Goal: Entertainment & Leisure: Consume media (video, audio)

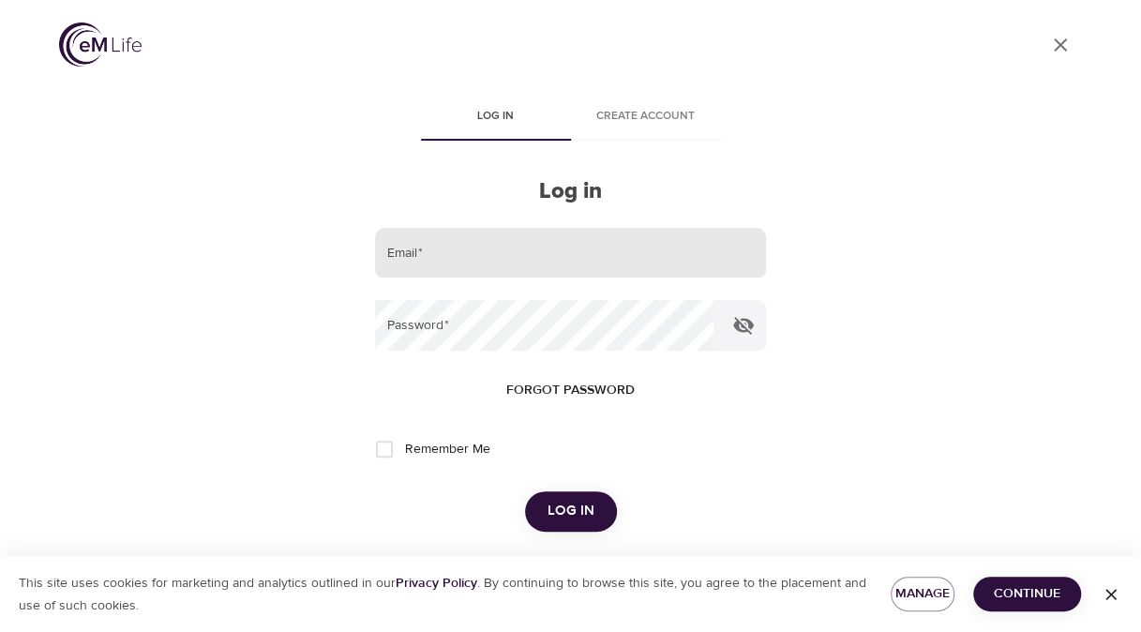
click at [508, 233] on input "email" at bounding box center [570, 253] width 390 height 51
type input "[EMAIL_ADDRESS][DOMAIN_NAME]"
click at [525, 442] on button "Log in" at bounding box center [571, 510] width 92 height 39
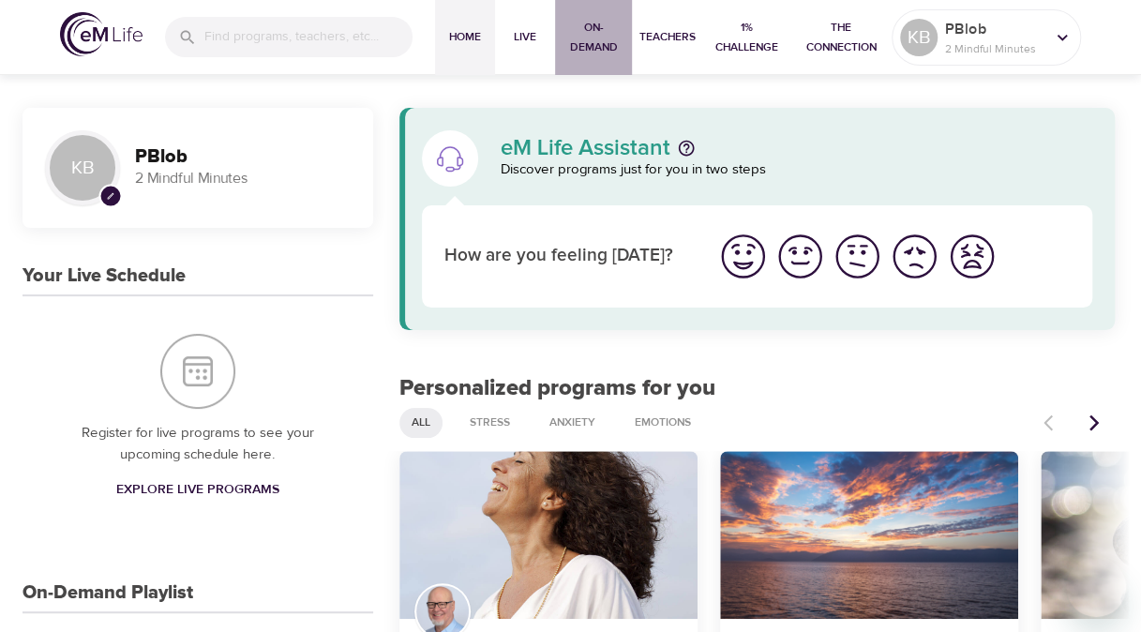
click at [592, 35] on span "On-Demand" at bounding box center [594, 37] width 62 height 39
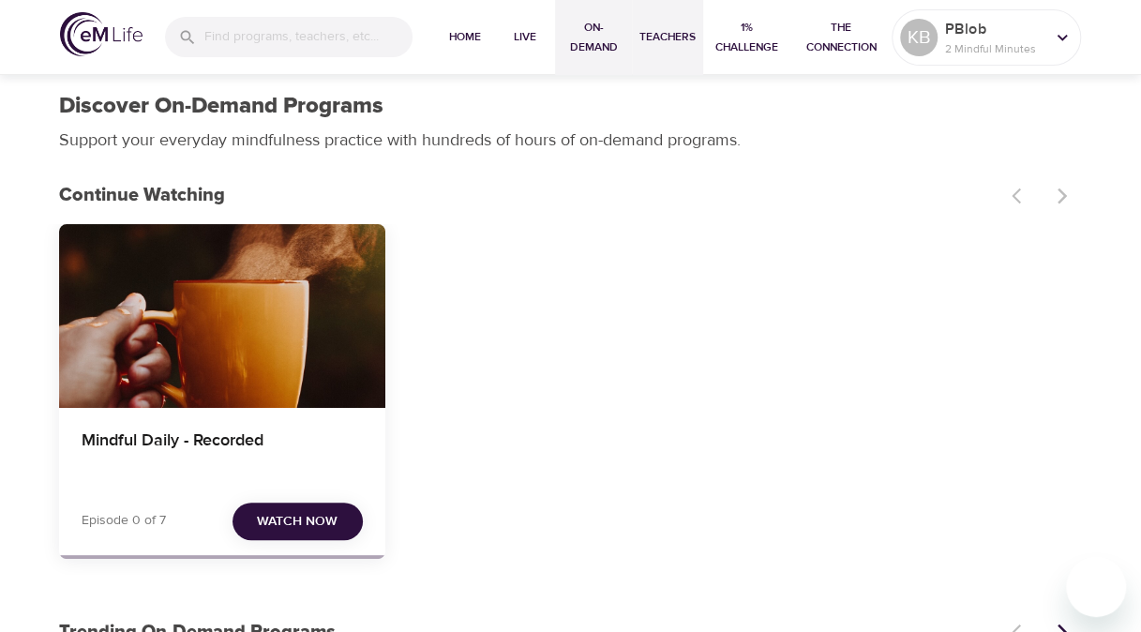
click at [683, 51] on button "Teachers" at bounding box center [667, 37] width 71 height 75
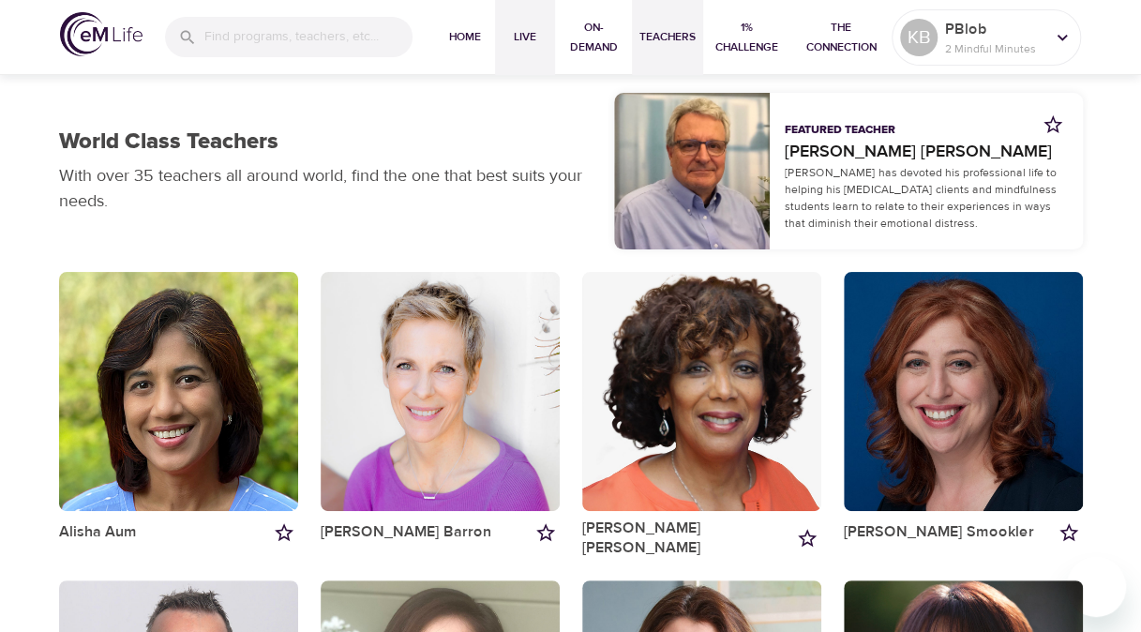
click at [533, 50] on button "Live" at bounding box center [525, 37] width 60 height 75
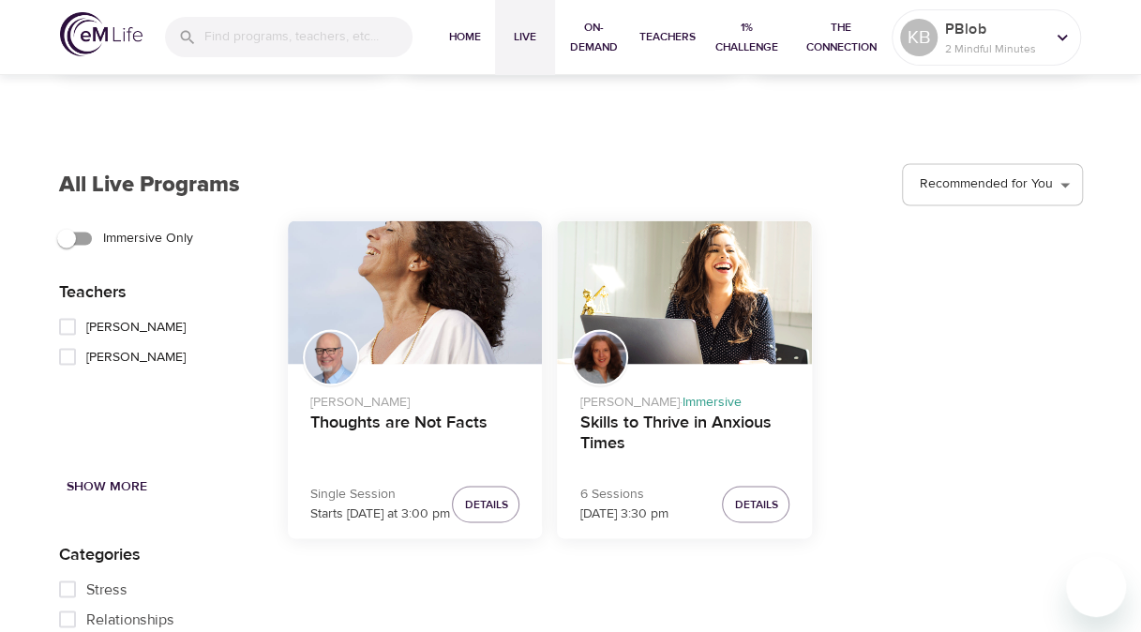
scroll to position [1413, 0]
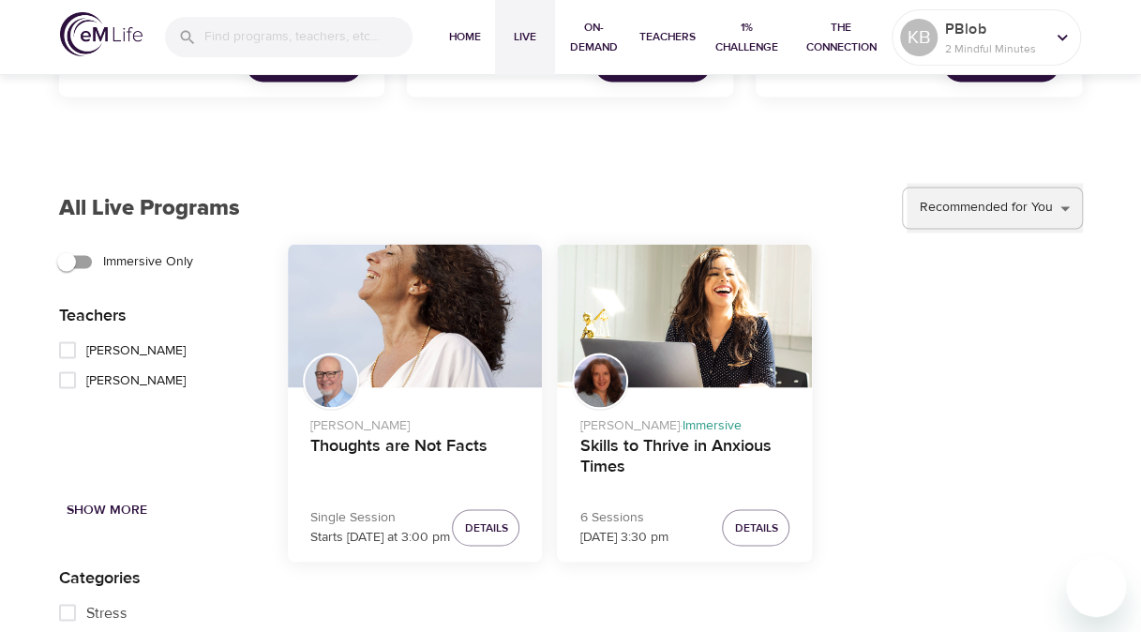
click at [762, 213] on select "Recommended for You Trending Now Recently Added Starting Soon" at bounding box center [995, 208] width 176 height 51
select select "upcoming"
click at [762, 183] on select "Recommended for You Trending Now Recently Added Starting Soon" at bounding box center [995, 208] width 176 height 51
click at [474, 442] on span "Details" at bounding box center [485, 528] width 43 height 20
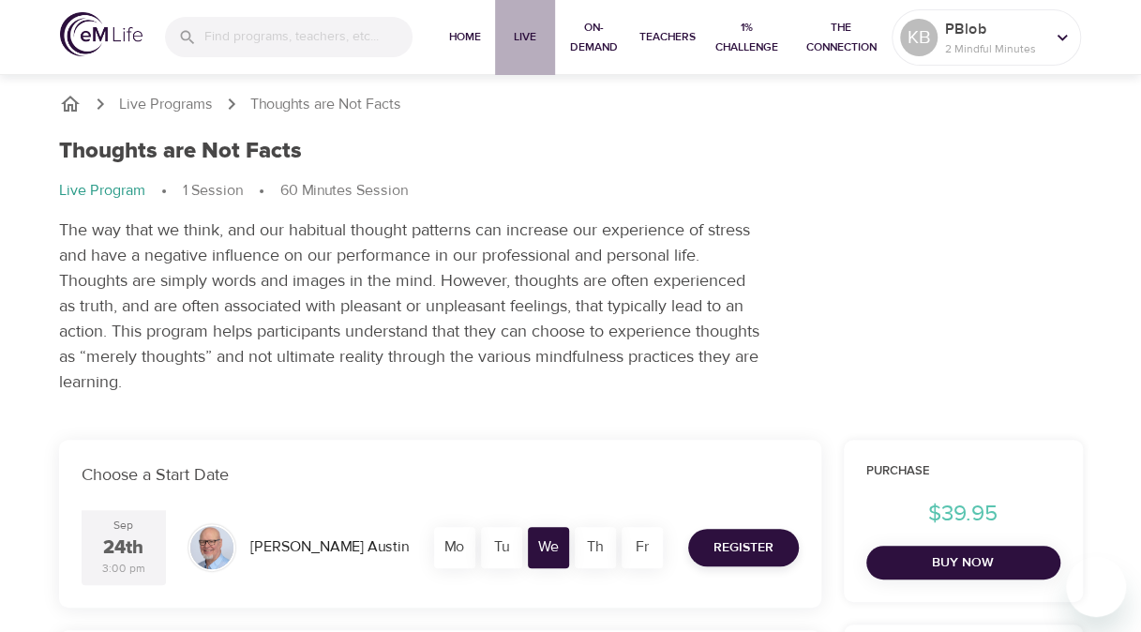
click at [526, 30] on span "Live" at bounding box center [525, 37] width 45 height 20
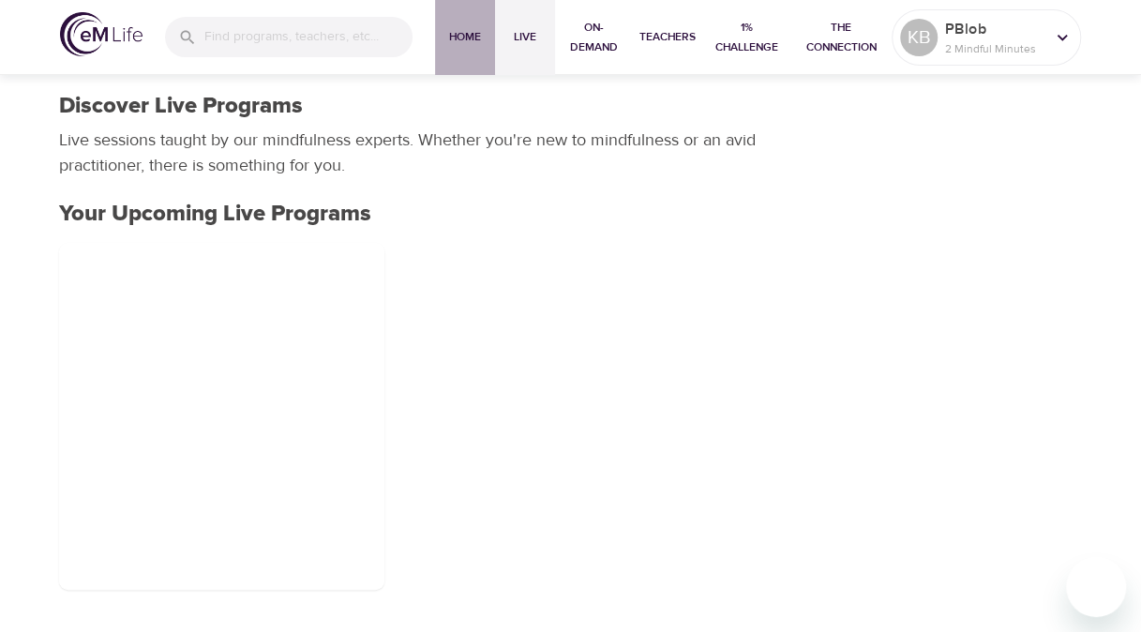
click at [475, 35] on span "Home" at bounding box center [465, 37] width 45 height 20
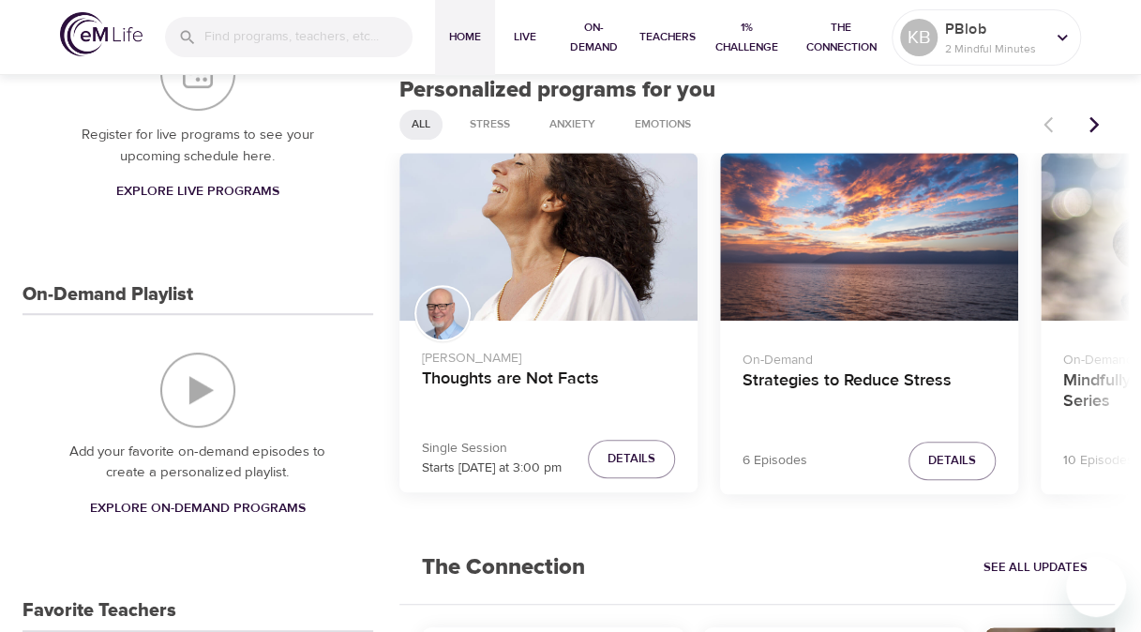
scroll to position [300, 0]
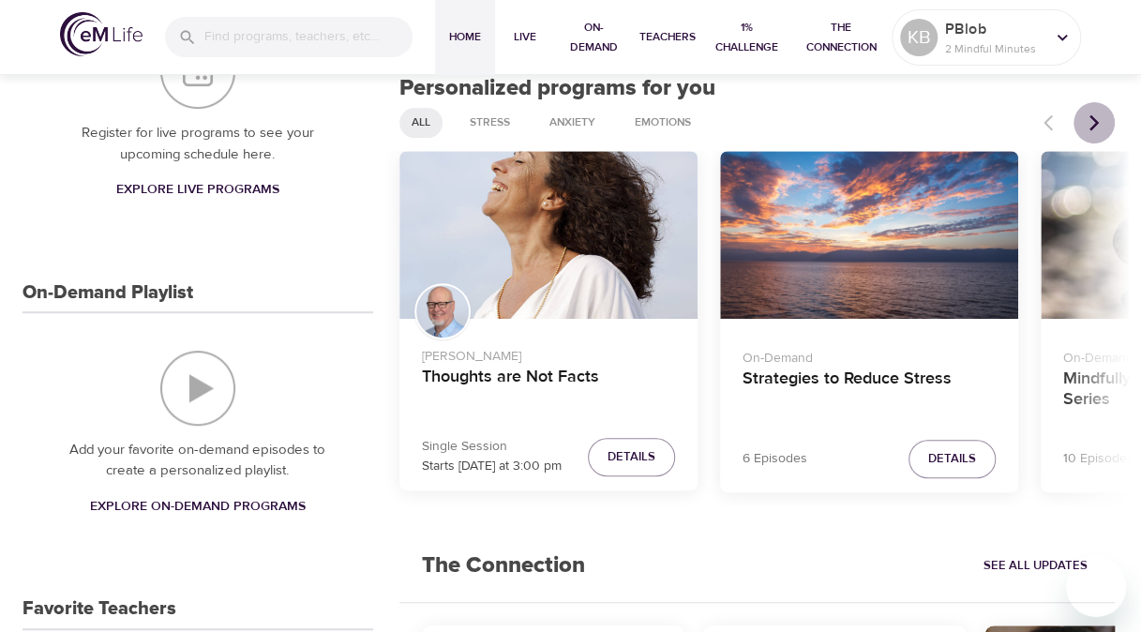
click at [762, 124] on icon "Next items" at bounding box center [1094, 122] width 9 height 16
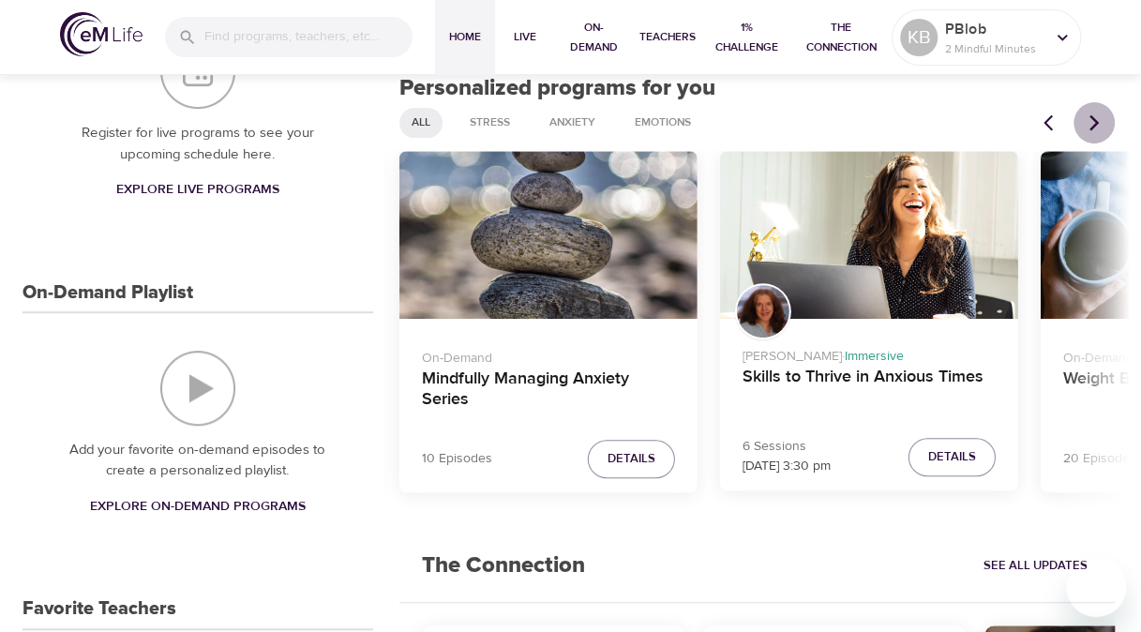
click at [762, 124] on icon "Next items" at bounding box center [1094, 122] width 9 height 16
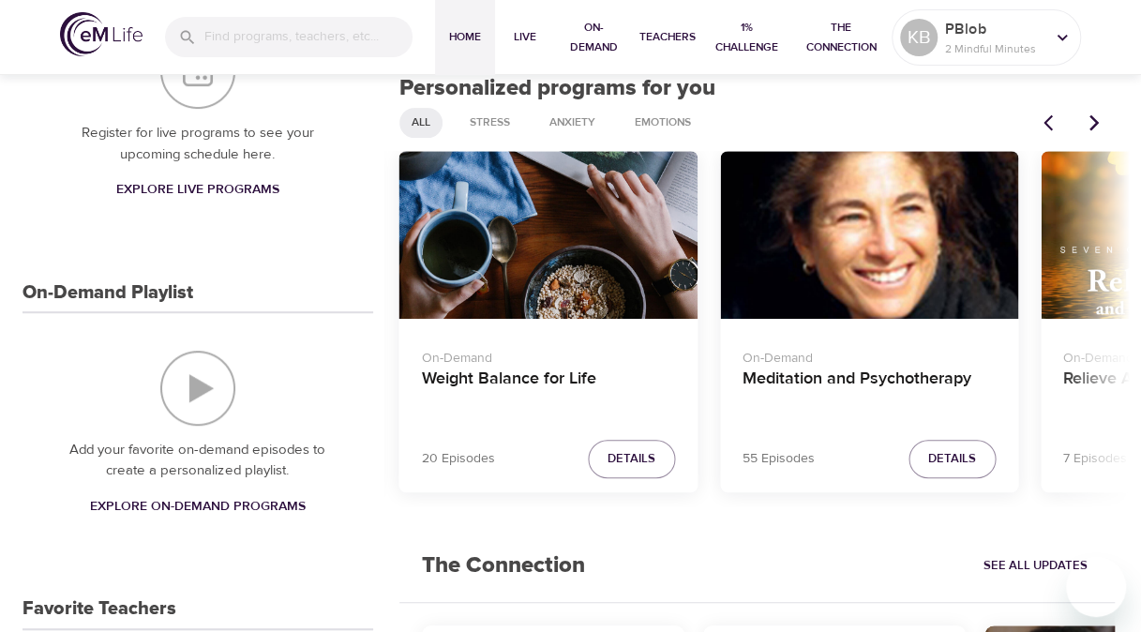
click at [762, 124] on icon "Next items" at bounding box center [1094, 122] width 9 height 16
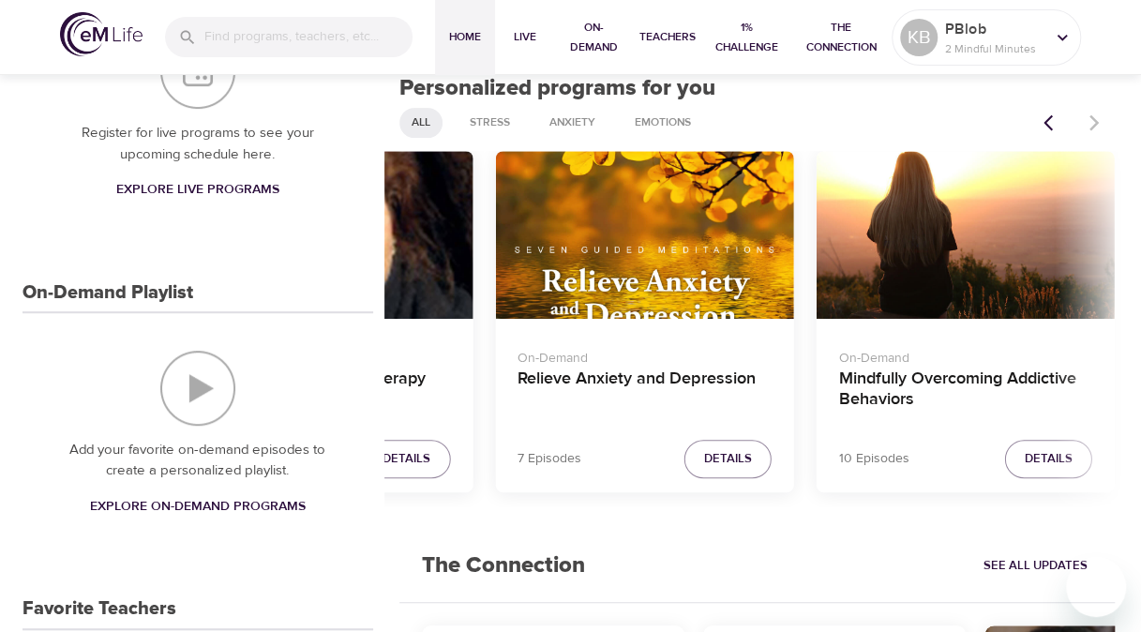
click at [762, 124] on div at bounding box center [1074, 122] width 83 height 41
click at [762, 126] on icon "Previous items" at bounding box center [1053, 122] width 19 height 19
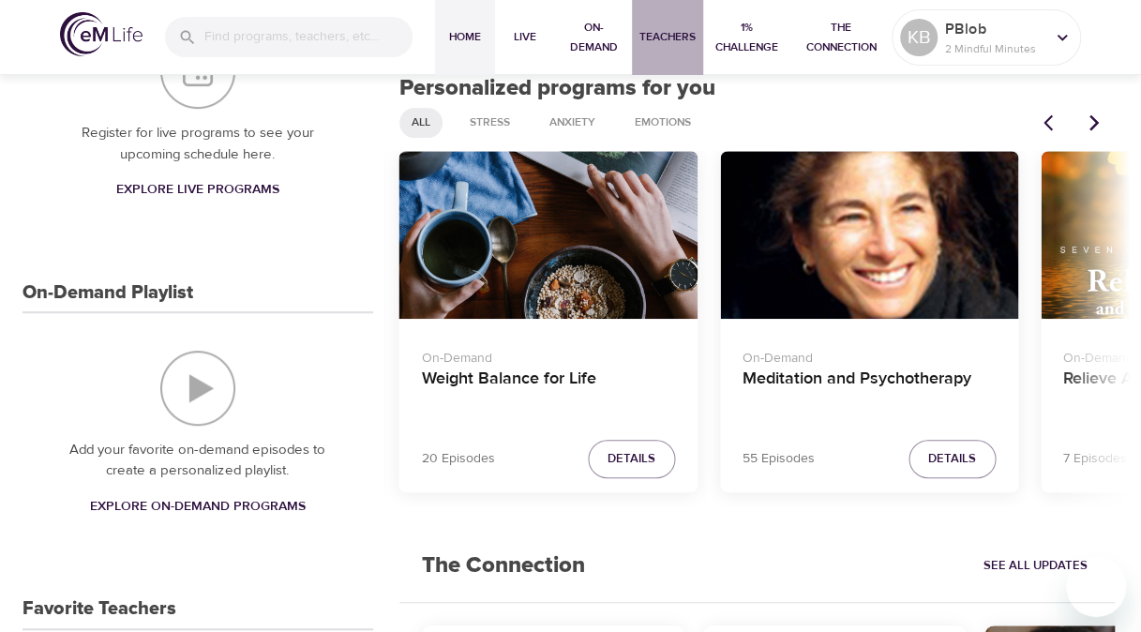
click at [662, 39] on span "Teachers" at bounding box center [668, 37] width 56 height 20
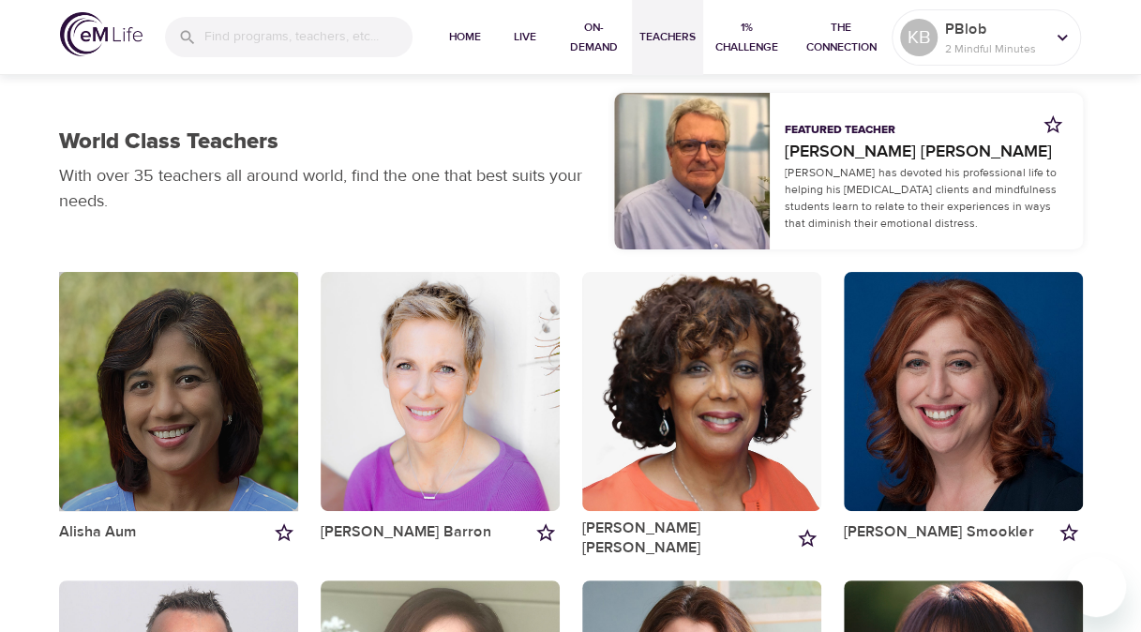
click at [218, 376] on div "button" at bounding box center [178, 391] width 239 height 239
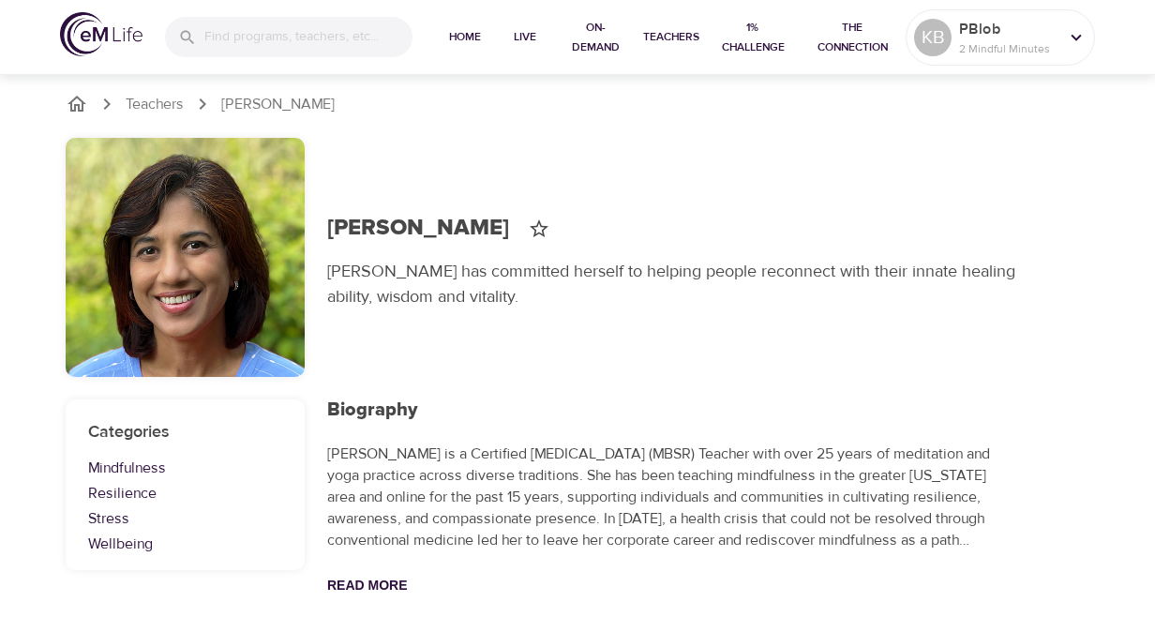
click at [733, 338] on div "Alisha Aum Alisha has committed herself to helping people reconnect with their …" at bounding box center [577, 258] width 1047 height 262
click at [398, 442] on button "Read More" at bounding box center [367, 585] width 81 height 15
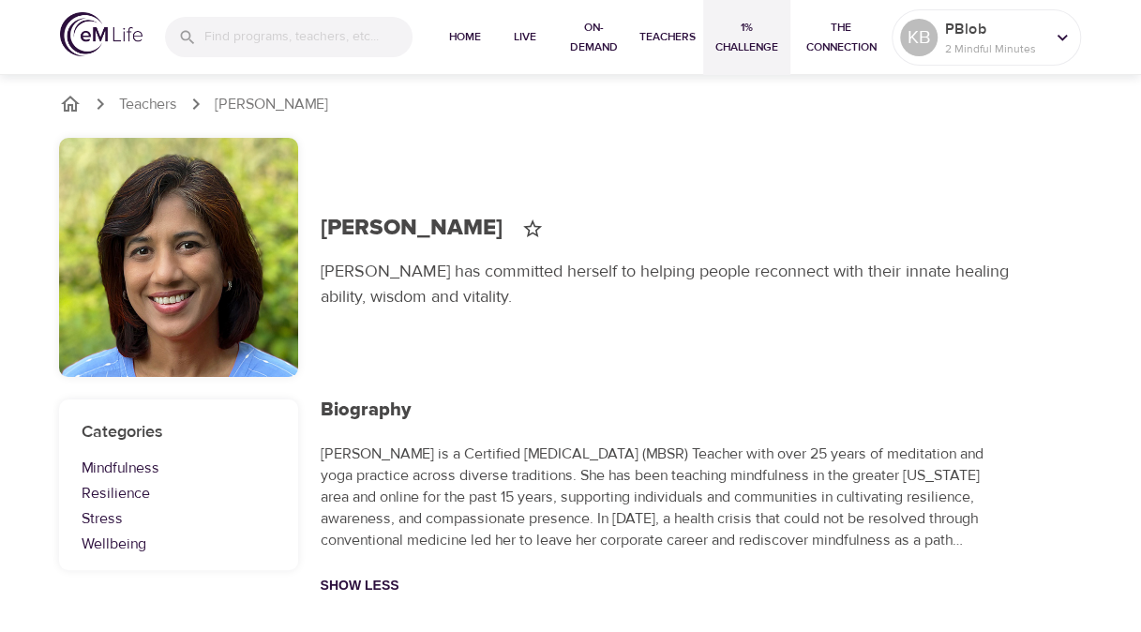
click at [755, 35] on span "1% Challenge" at bounding box center [747, 37] width 72 height 39
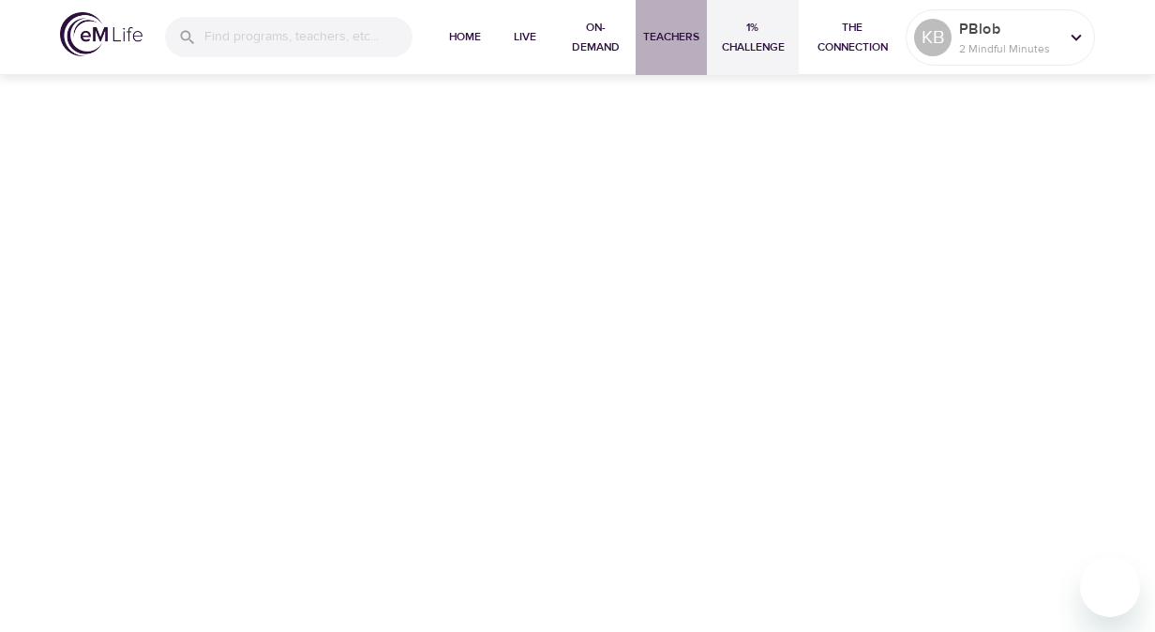
click at [669, 37] on span "Teachers" at bounding box center [671, 37] width 56 height 20
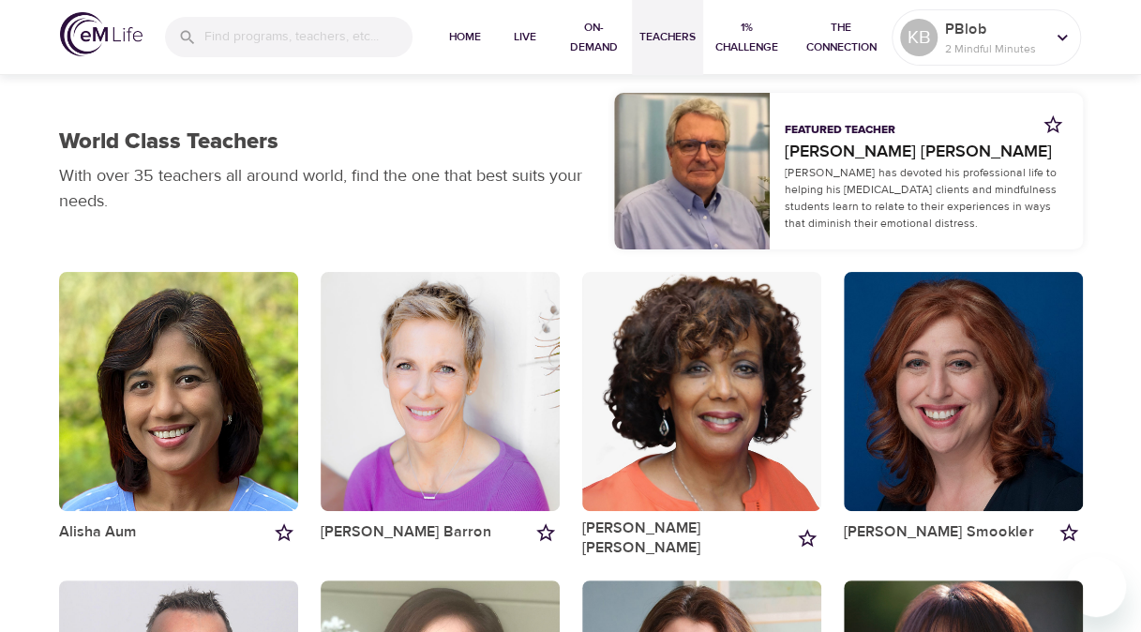
click at [647, 172] on div "button" at bounding box center [692, 171] width 157 height 157
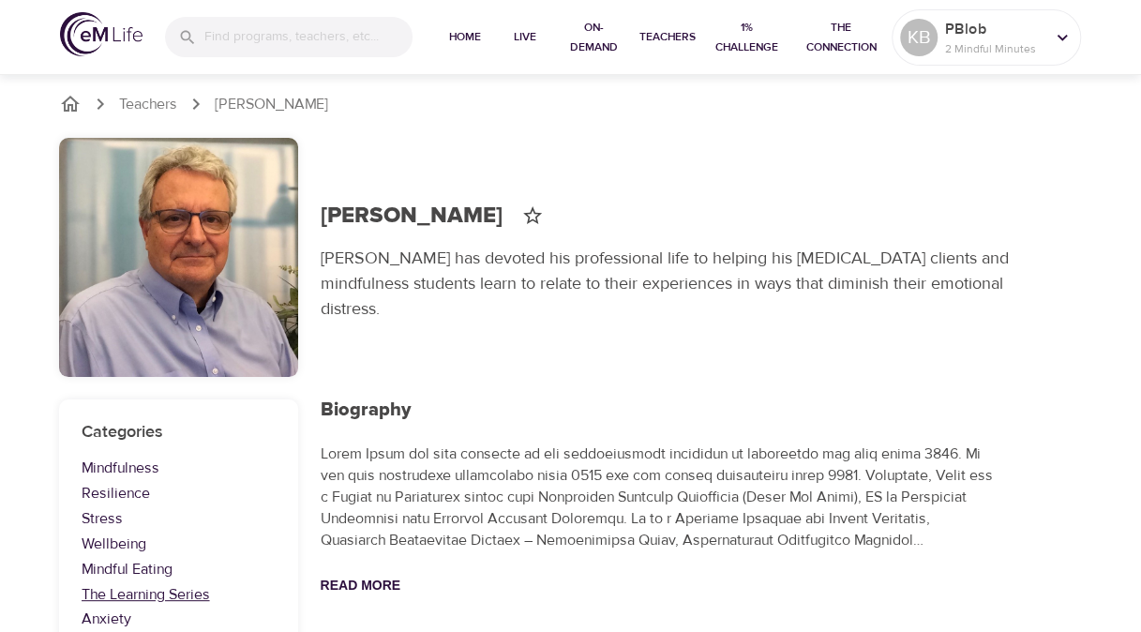
click at [151, 442] on link "The Learning Series" at bounding box center [179, 595] width 194 height 22
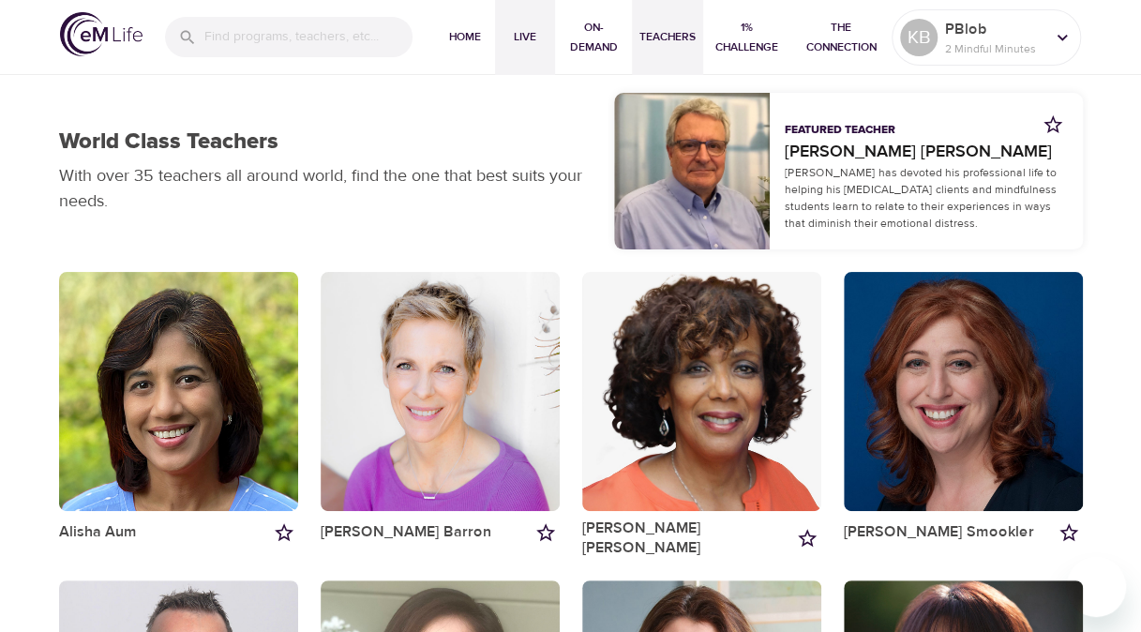
click at [527, 47] on span "Live" at bounding box center [525, 37] width 45 height 20
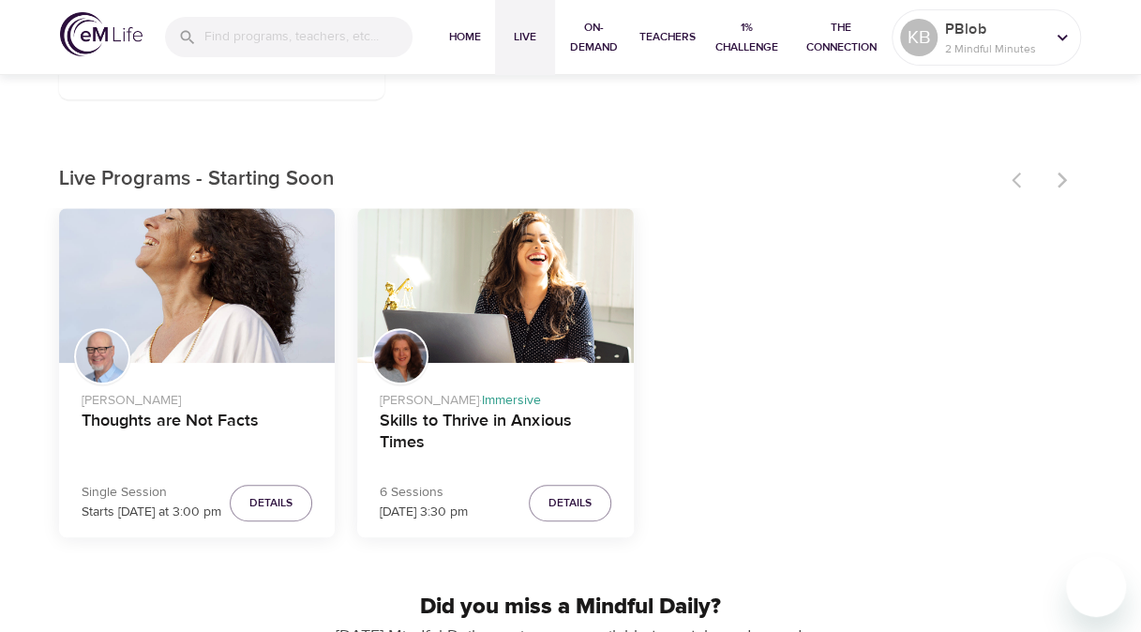
scroll to position [525, 0]
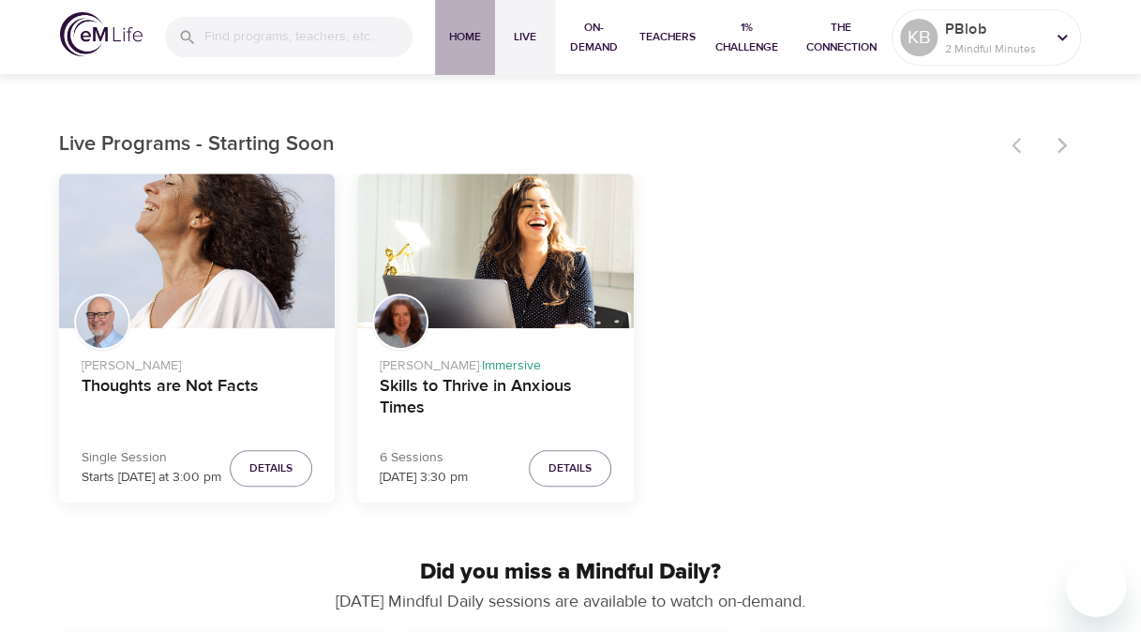
click at [460, 42] on span "Home" at bounding box center [465, 37] width 45 height 20
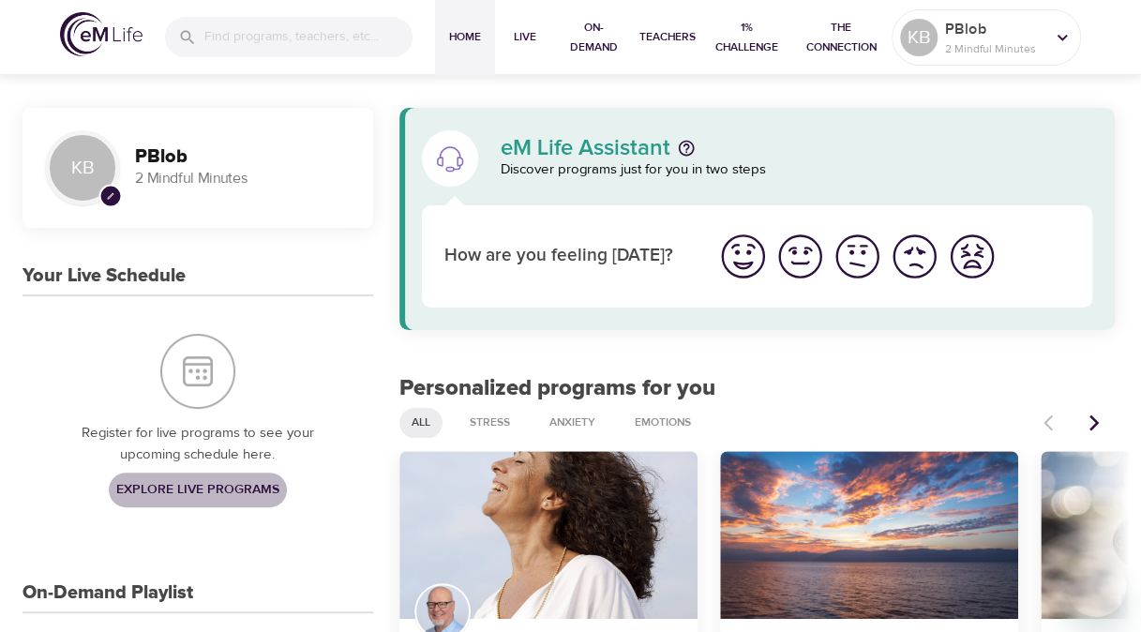
click at [167, 484] on span "Explore Live Programs" at bounding box center [197, 489] width 163 height 23
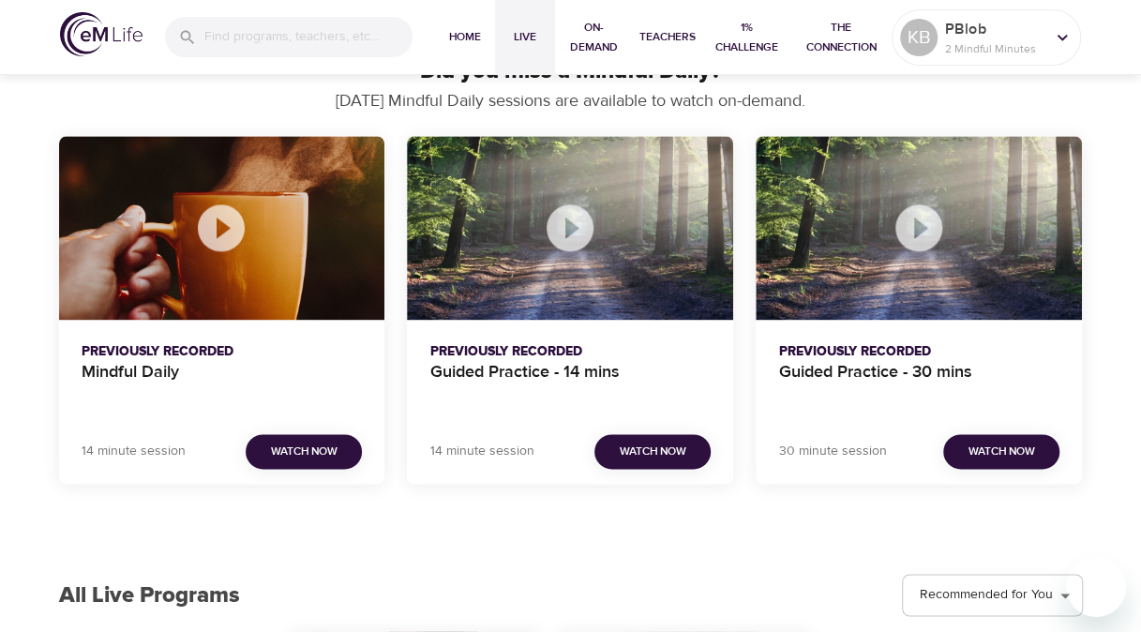
scroll to position [1021, 0]
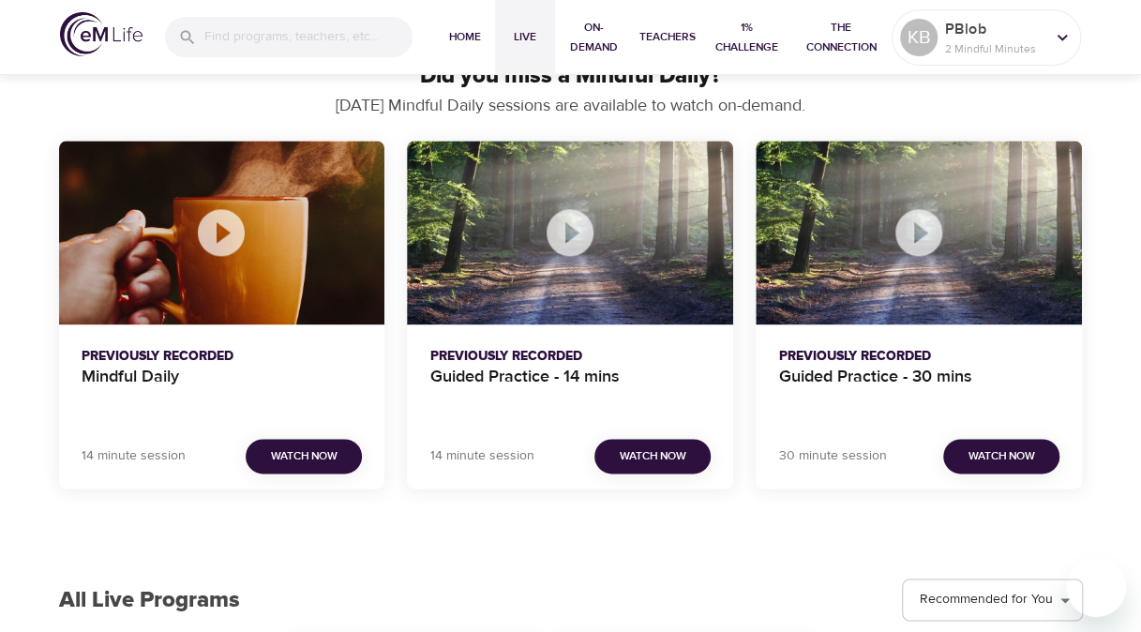
click at [291, 460] on span "Watch Now" at bounding box center [304, 456] width 67 height 20
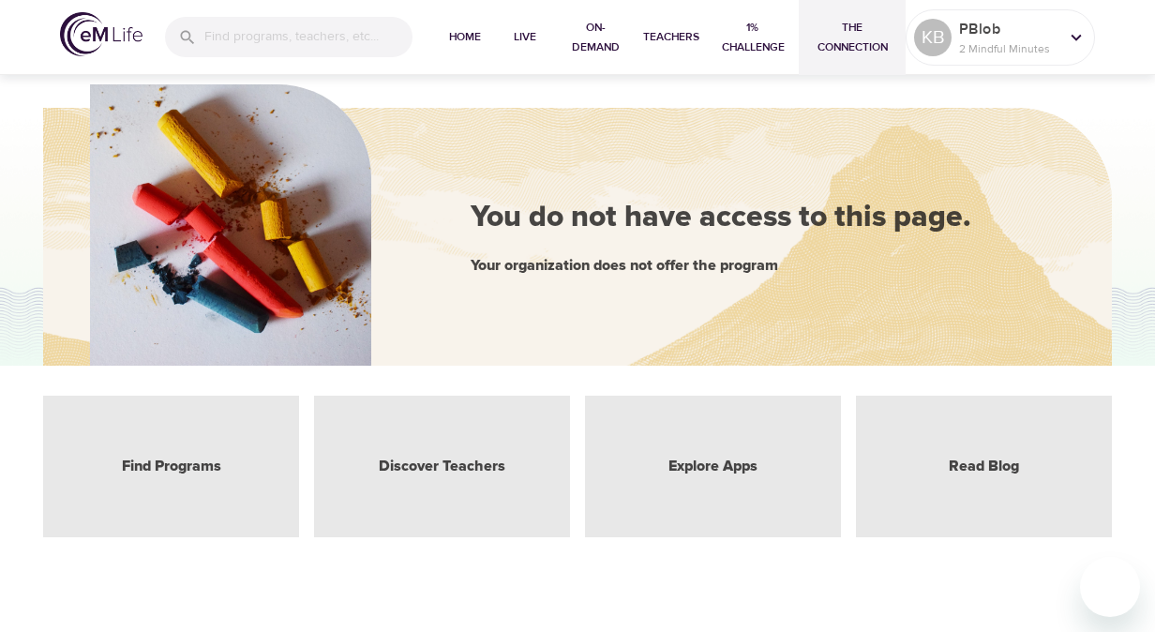
click at [846, 42] on span "The Connection" at bounding box center [853, 37] width 92 height 39
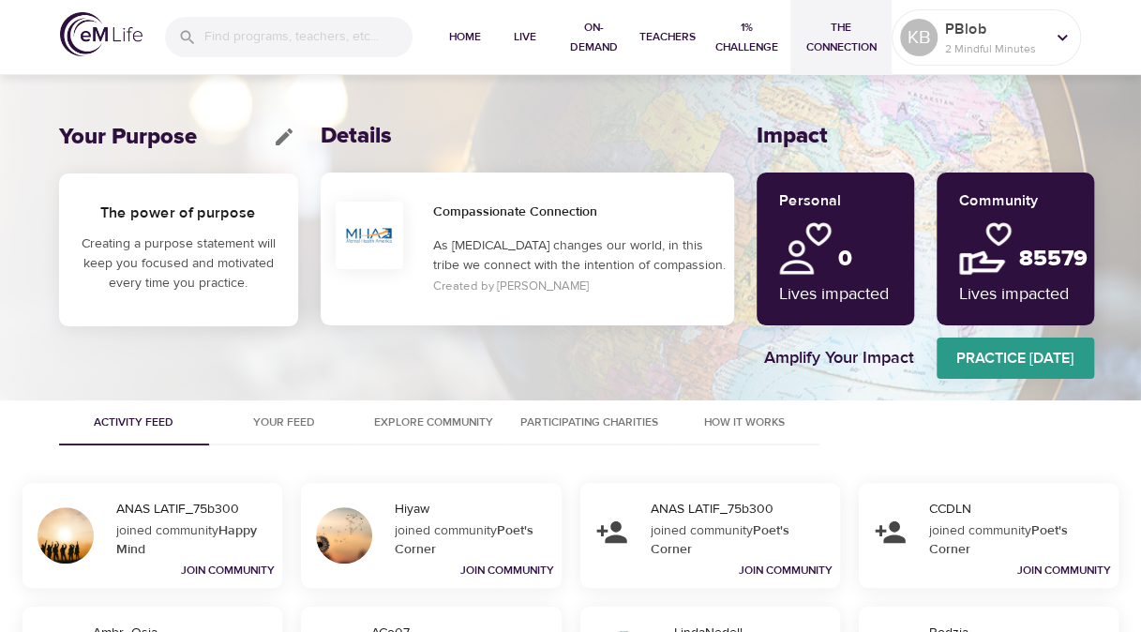
click at [469, 227] on div "Compassionate Connection As [MEDICAL_DATA] changes our world, in this tribe we …" at bounding box center [580, 249] width 309 height 110
click at [287, 423] on span "Your Feed" at bounding box center [284, 423] width 128 height 20
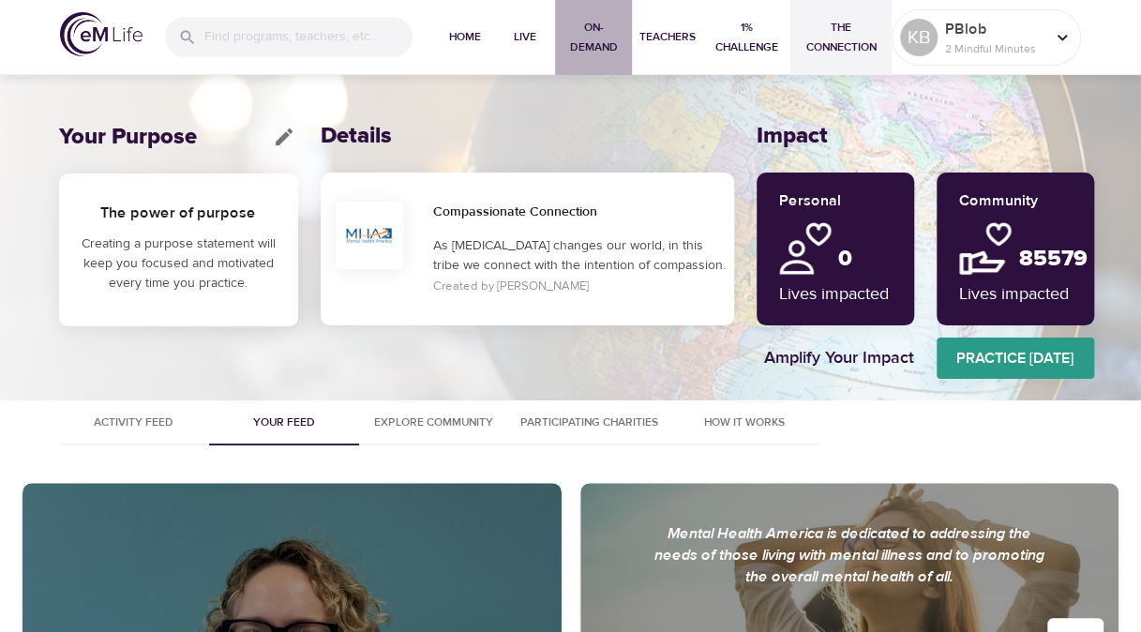
click at [602, 30] on span "On-Demand" at bounding box center [594, 37] width 62 height 39
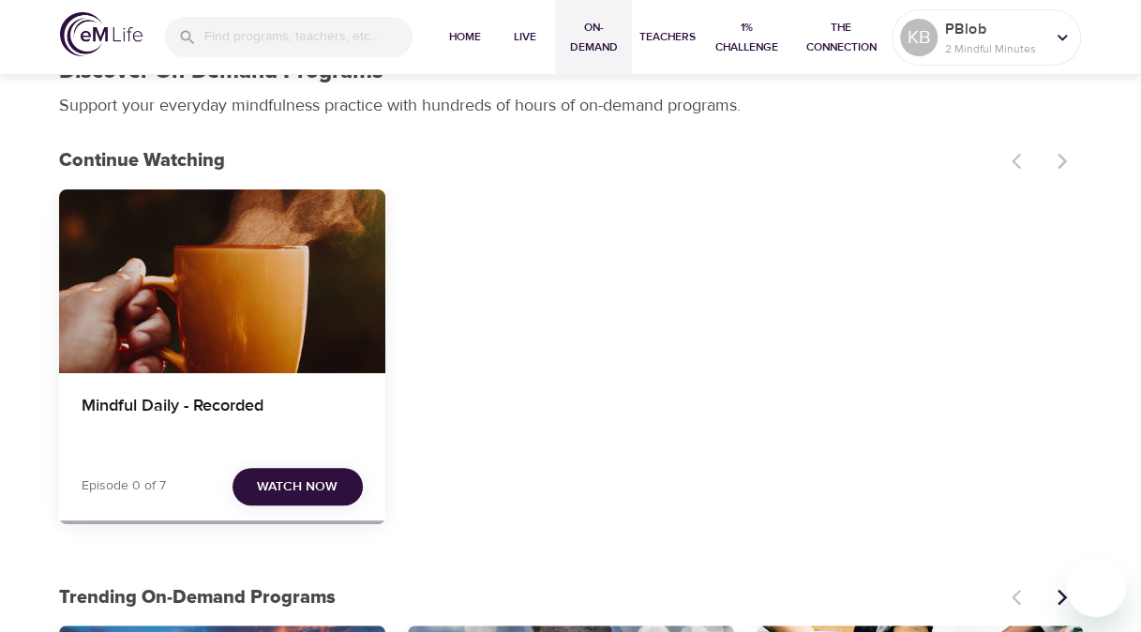
scroll to position [38, 0]
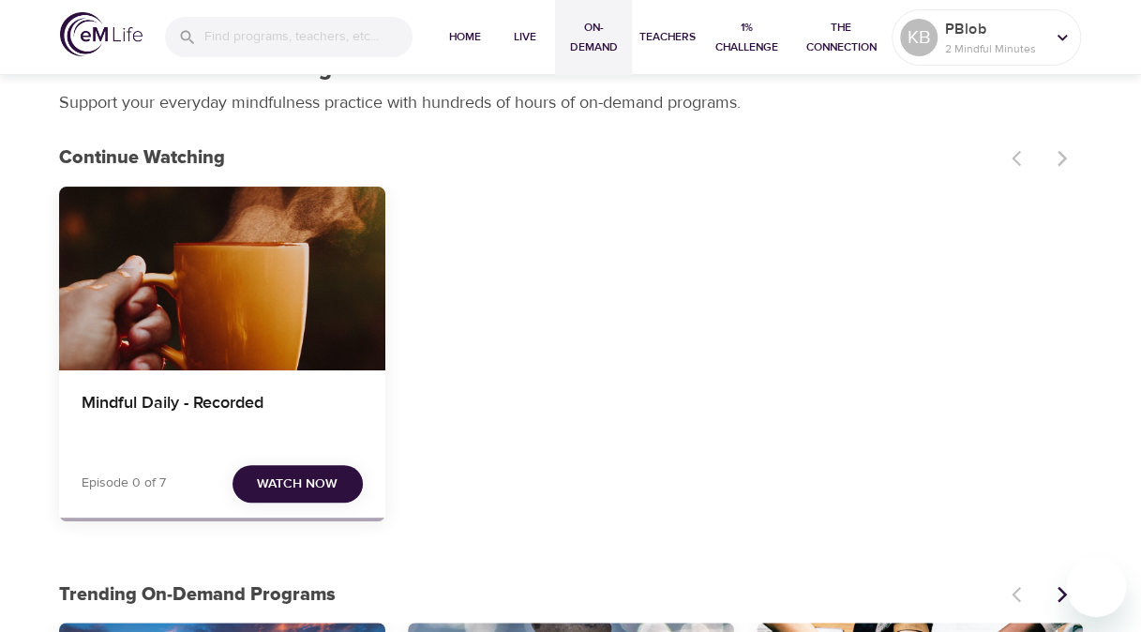
click at [309, 487] on span "Watch Now" at bounding box center [297, 484] width 81 height 23
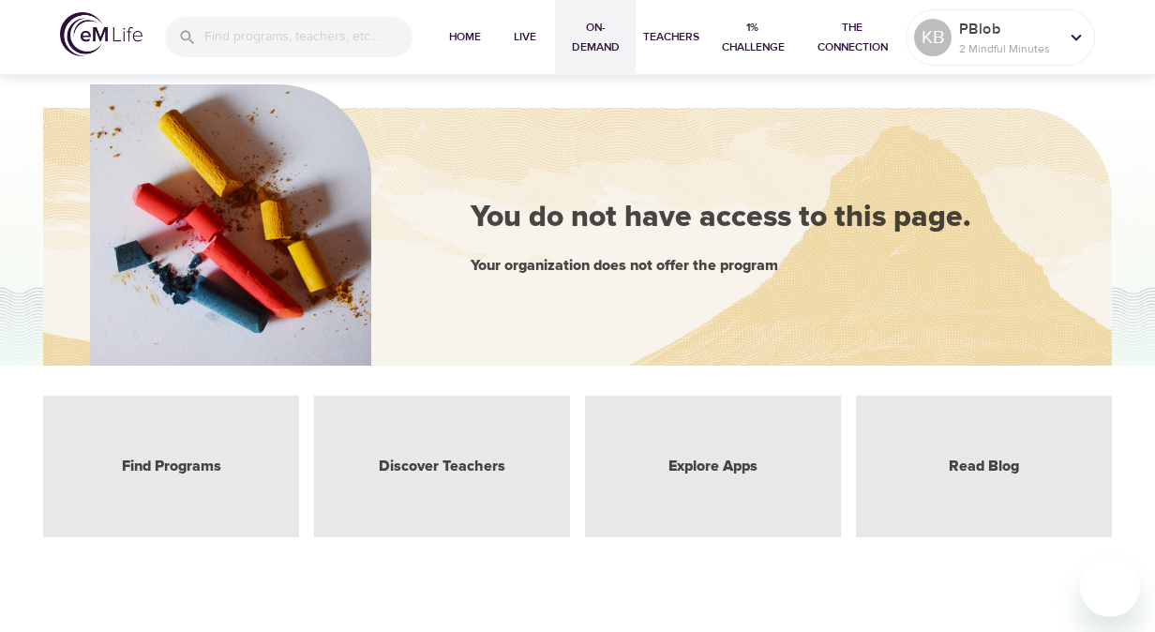
click at [596, 36] on span "On-Demand" at bounding box center [596, 37] width 66 height 39
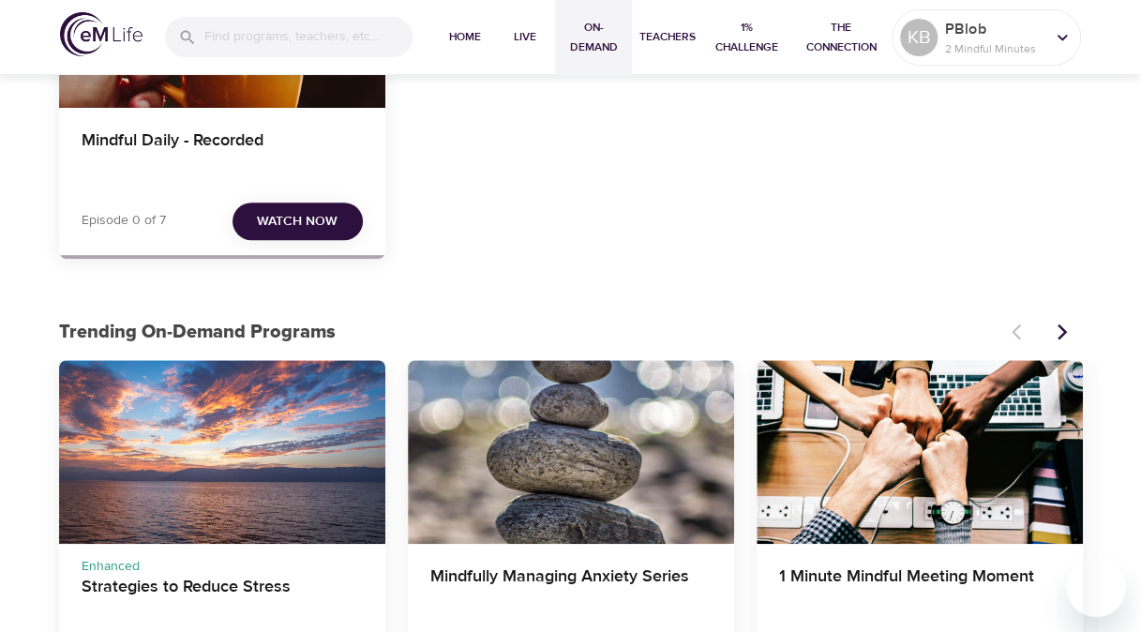
scroll to position [338, 0]
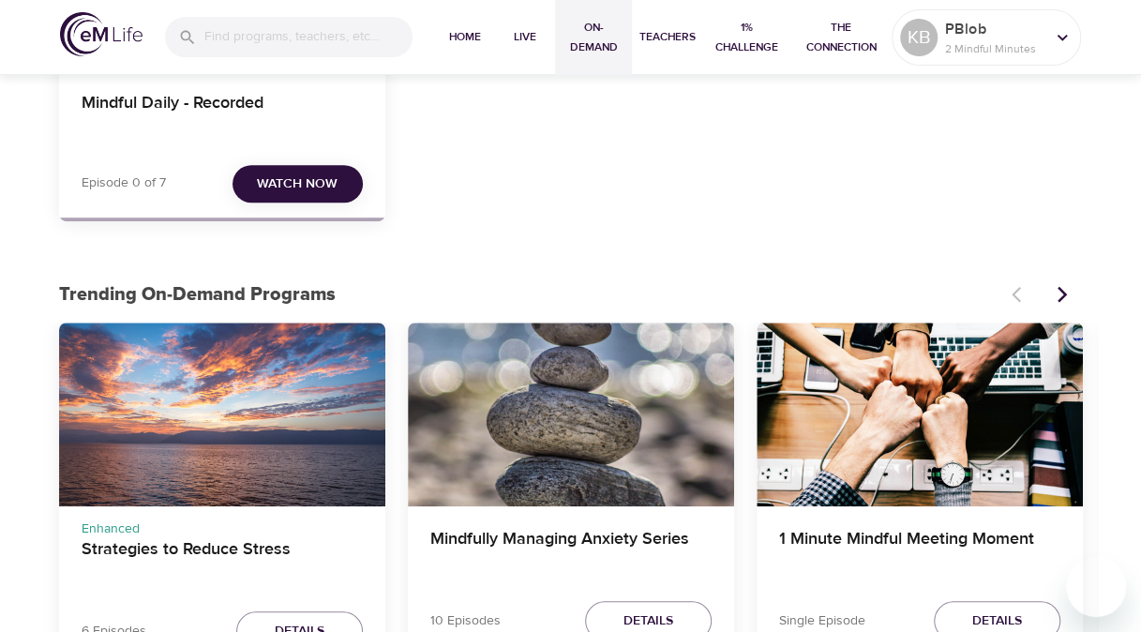
click at [551, 501] on div "Mindfully Managing Anxiety Series" at bounding box center [571, 415] width 326 height 184
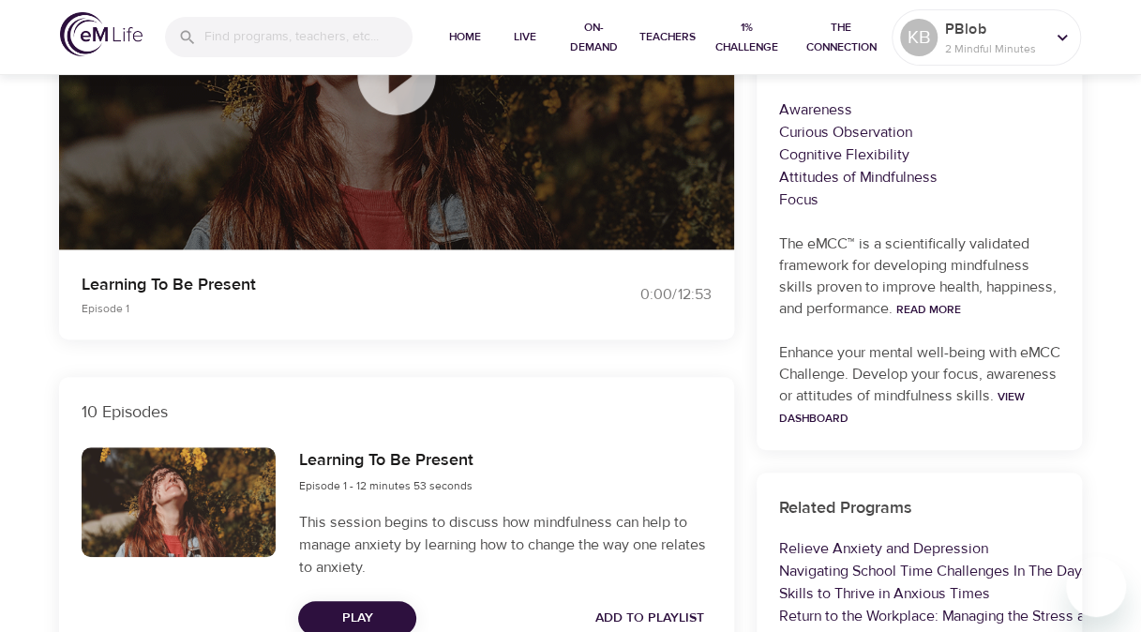
click at [361, 620] on span "Play" at bounding box center [357, 618] width 88 height 23
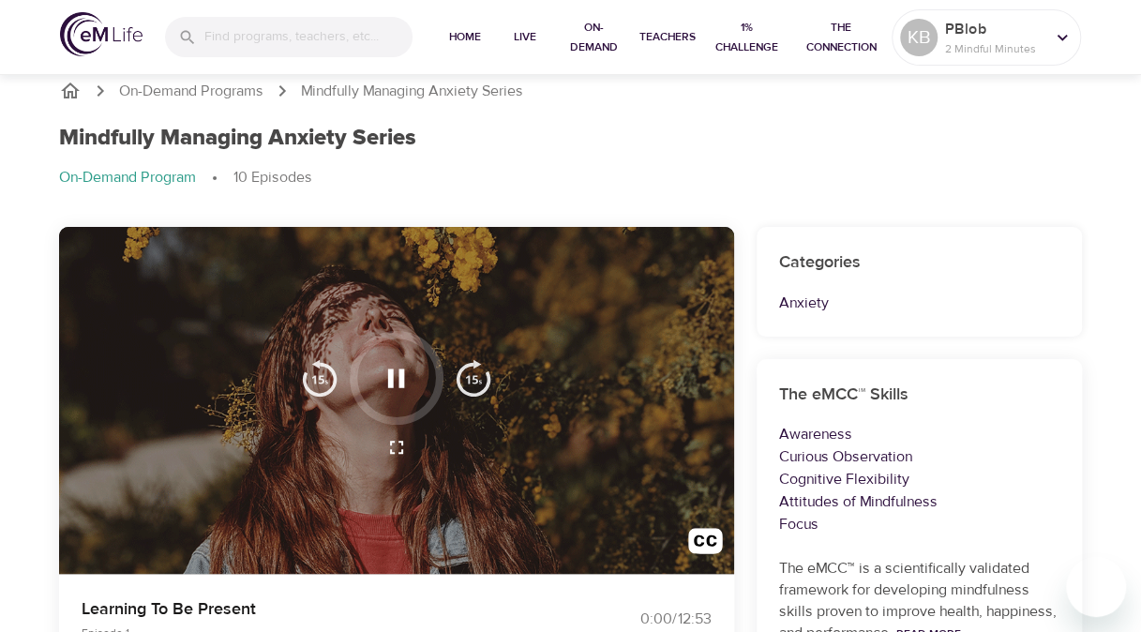
scroll to position [0, 0]
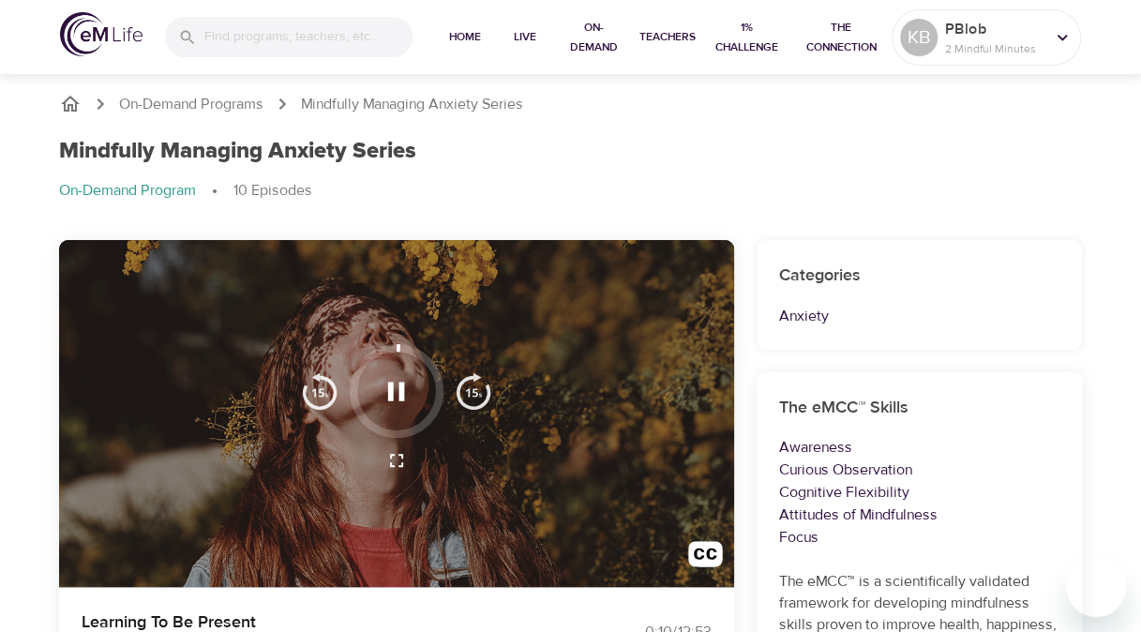
click at [433, 379] on div at bounding box center [397, 391] width 94 height 94
click at [473, 395] on img "button" at bounding box center [474, 391] width 38 height 38
click at [488, 600] on div "Learning To Be Present Episode 1" at bounding box center [315, 632] width 490 height 68
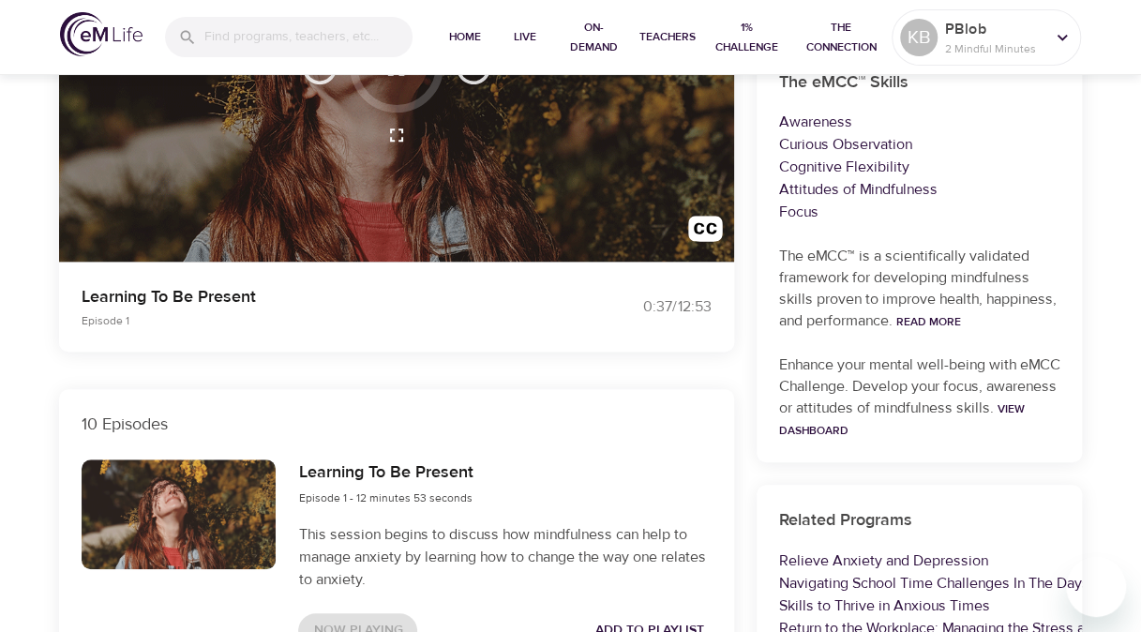
scroll to position [338, 0]
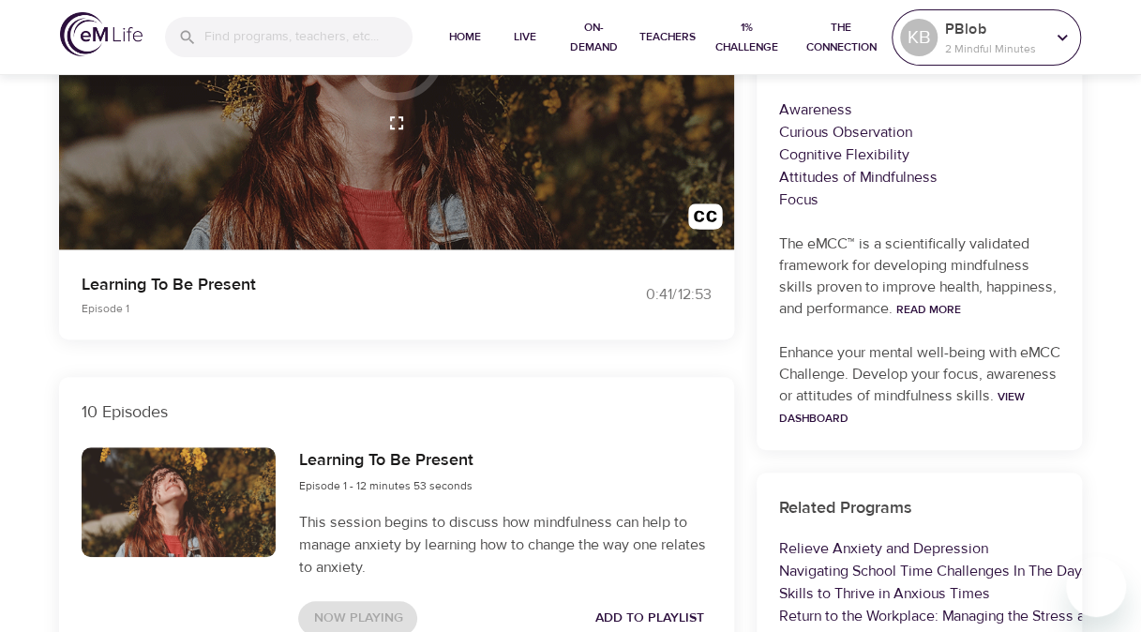
click at [945, 38] on p "PBlob" at bounding box center [994, 29] width 99 height 23
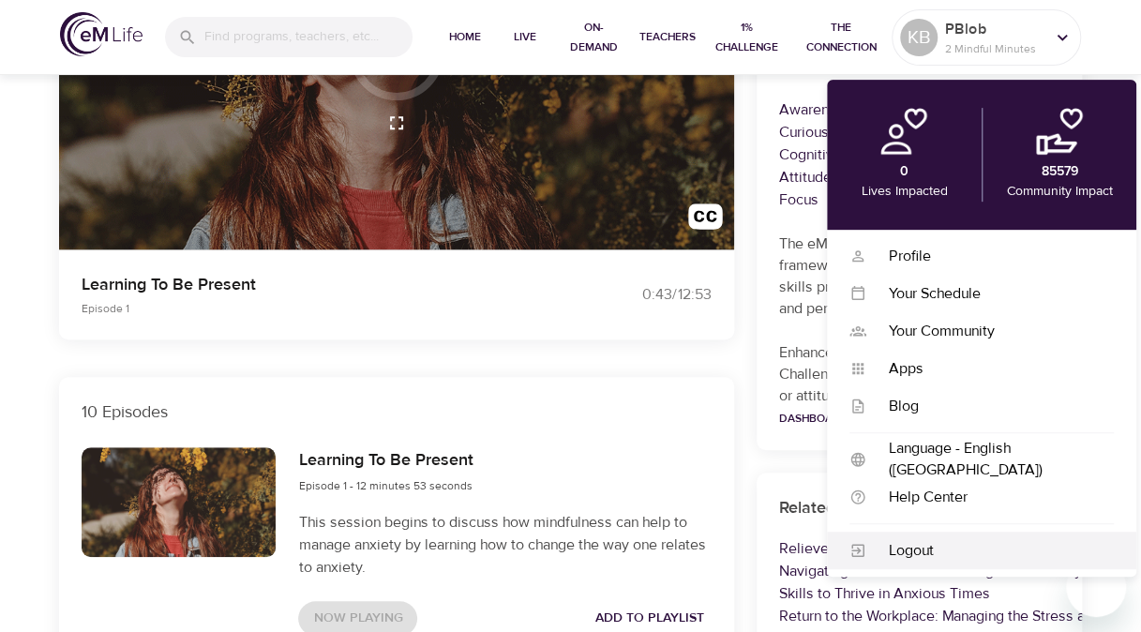
click at [922, 546] on div "Logout" at bounding box center [991, 551] width 248 height 22
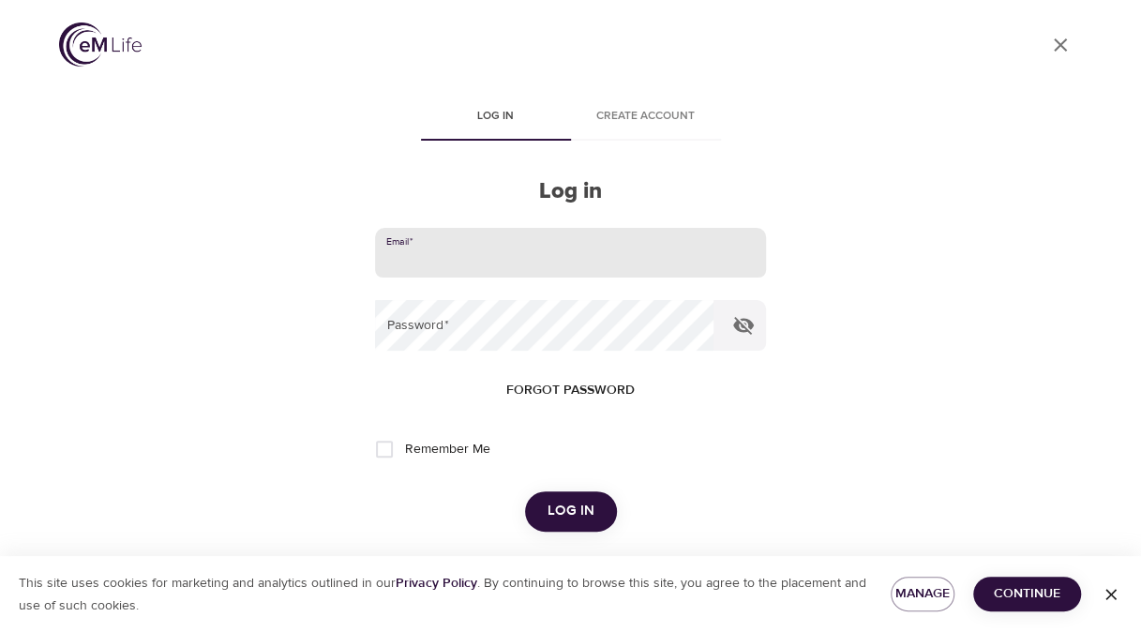
click at [542, 243] on input "email" at bounding box center [570, 253] width 390 height 51
type input "[EMAIL_ADDRESS][DOMAIN_NAME]"
click at [525, 491] on button "Log in" at bounding box center [571, 510] width 92 height 39
